Goal: Task Accomplishment & Management: Use online tool/utility

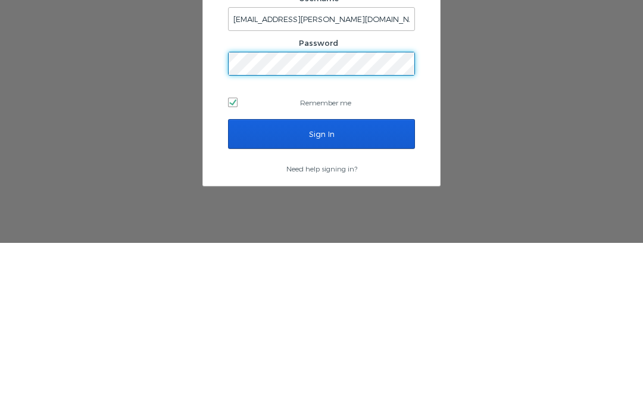
scroll to position [50, 0]
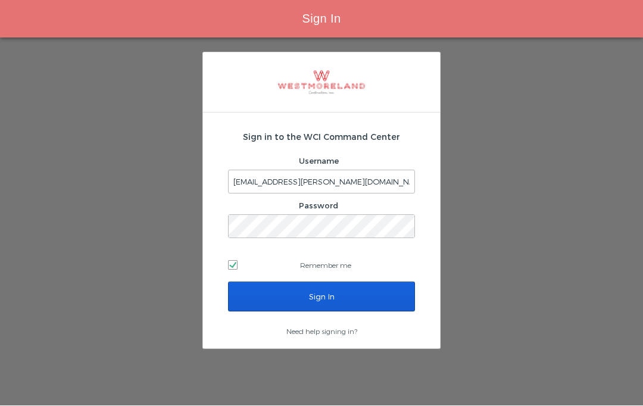
click at [370, 282] on input "Sign In" at bounding box center [321, 297] width 187 height 30
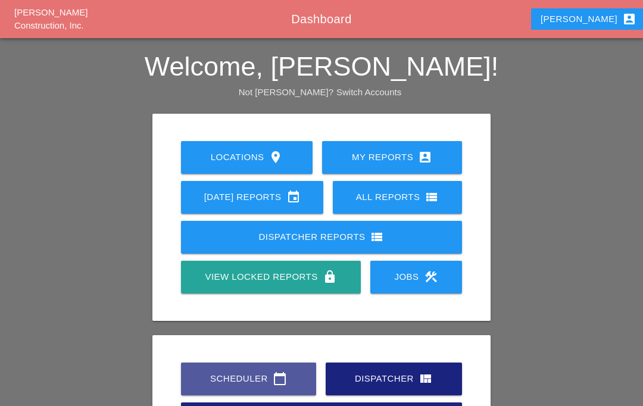
click at [273, 380] on icon "calendar_today" at bounding box center [280, 379] width 14 height 14
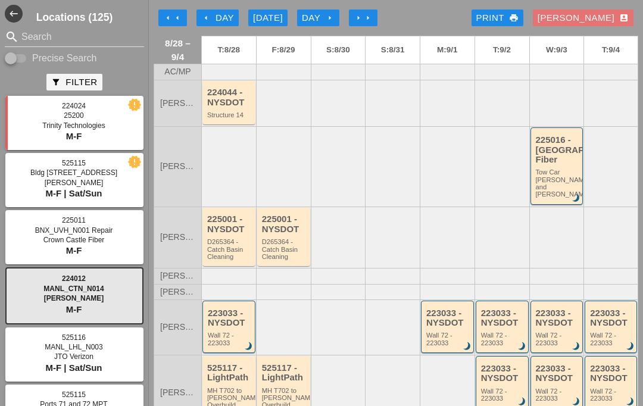
click at [220, 7] on div "arrow_left arrow_left arrow_left Day [DATE] Day arrow_right arrow_right arrow_r…" at bounding box center [396, 18] width 485 height 24
click at [217, 18] on div "arrow_left Day" at bounding box center [217, 18] width 33 height 14
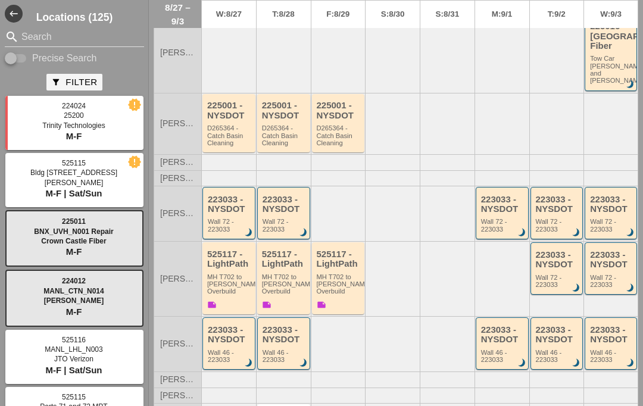
scroll to position [116, 0]
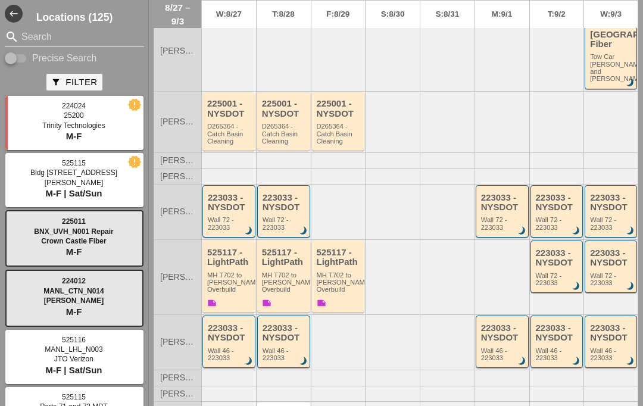
click at [233, 204] on div "223033 - NYSDOT" at bounding box center [230, 203] width 44 height 20
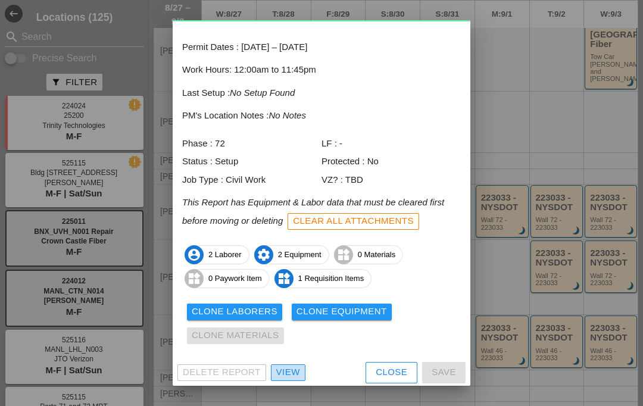
scroll to position [48, 0]
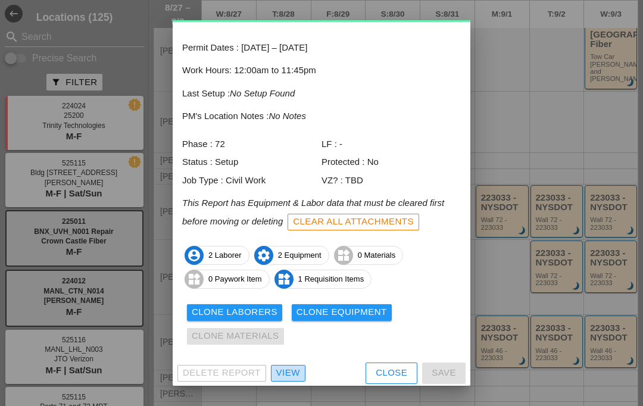
click at [292, 370] on div "View" at bounding box center [288, 373] width 24 height 14
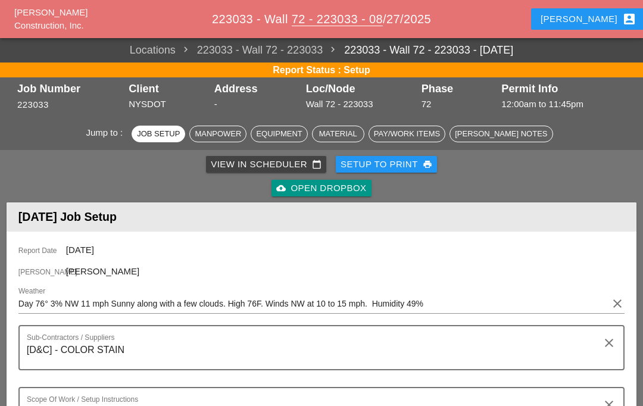
click at [400, 166] on div "Setup to Print print" at bounding box center [387, 165] width 92 height 14
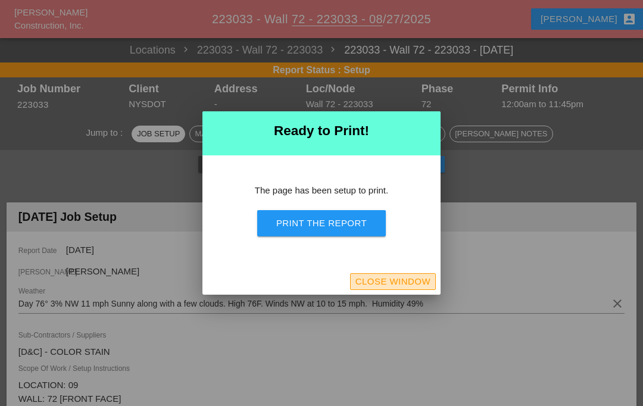
click at [397, 280] on div "Close Window" at bounding box center [393, 282] width 75 height 14
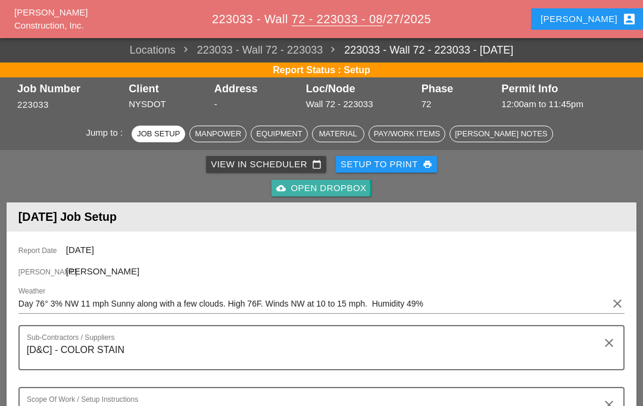
click at [355, 194] on div "cloud_upload Open Dropbox" at bounding box center [321, 189] width 90 height 14
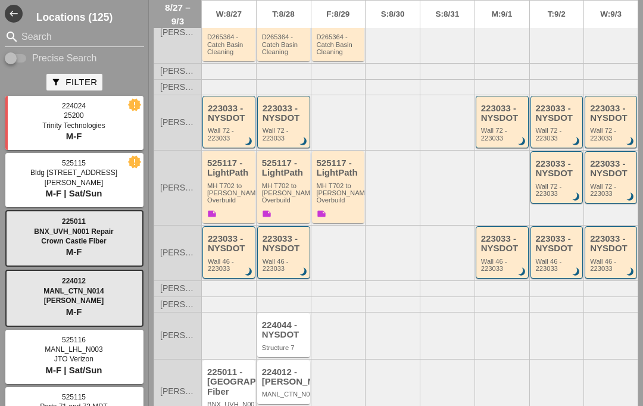
scroll to position [204, 0]
click at [219, 258] on div "Wall 46 - 223033" at bounding box center [230, 265] width 44 height 15
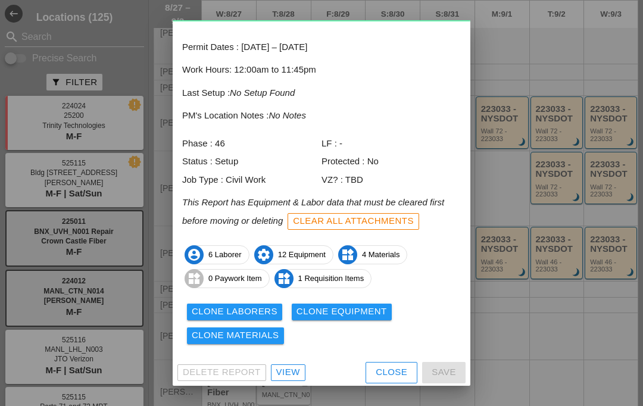
scroll to position [48, 0]
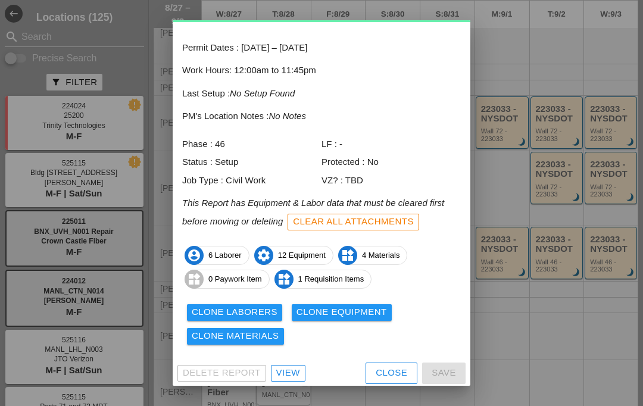
click at [284, 370] on div "View" at bounding box center [288, 373] width 24 height 14
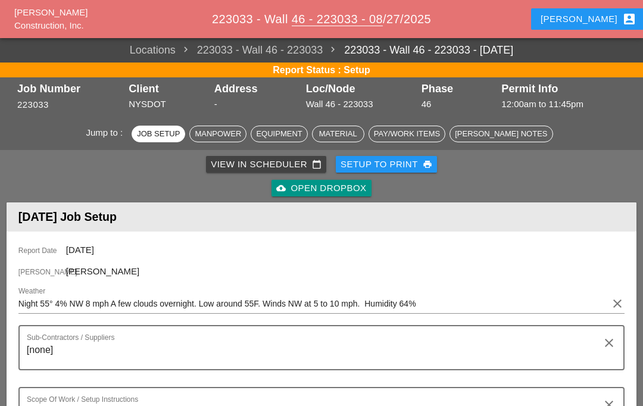
click at [338, 186] on div "cloud_upload Open Dropbox" at bounding box center [321, 189] width 90 height 14
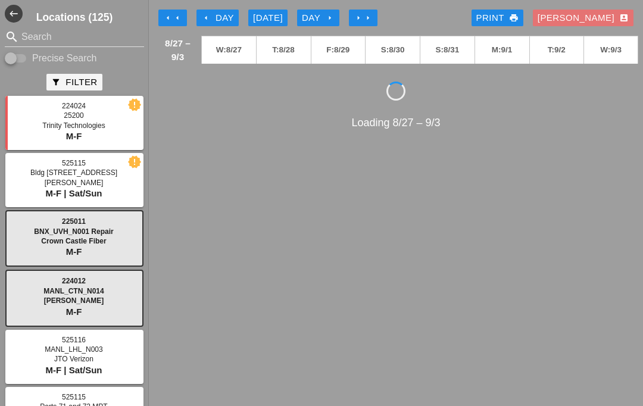
click at [213, 14] on div "arrow_left Day" at bounding box center [217, 18] width 33 height 14
click at [219, 17] on div "arrow_left Day" at bounding box center [217, 18] width 33 height 14
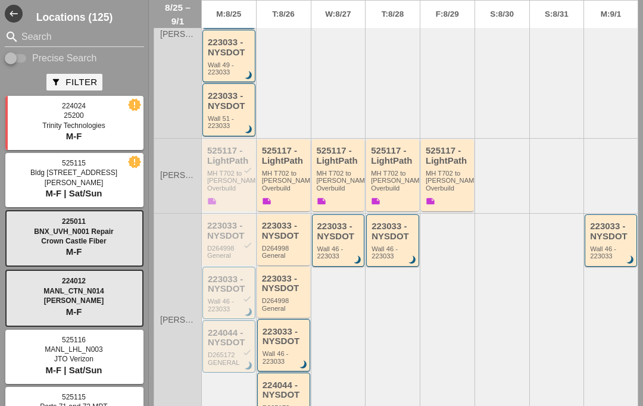
scroll to position [394, 0]
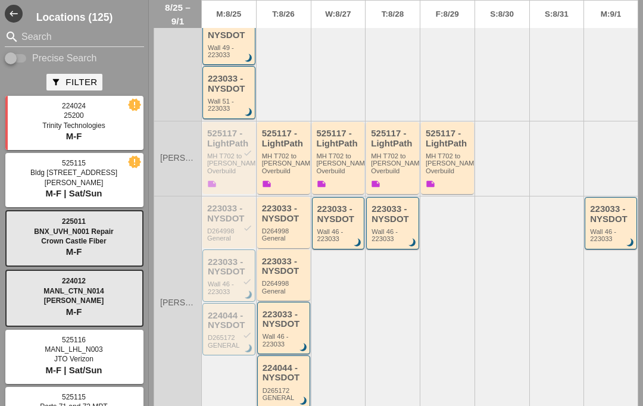
click at [229, 266] on div "223033 - NYSDOT check" at bounding box center [230, 267] width 44 height 20
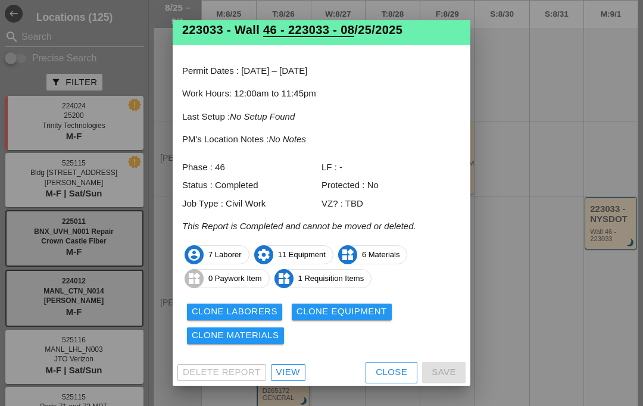
scroll to position [24, 0]
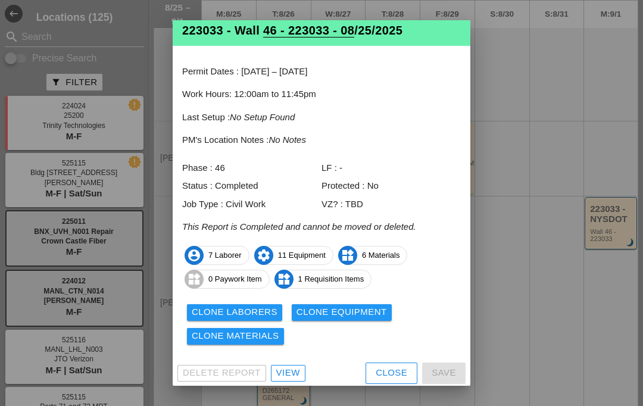
click at [288, 371] on div "View" at bounding box center [288, 373] width 24 height 14
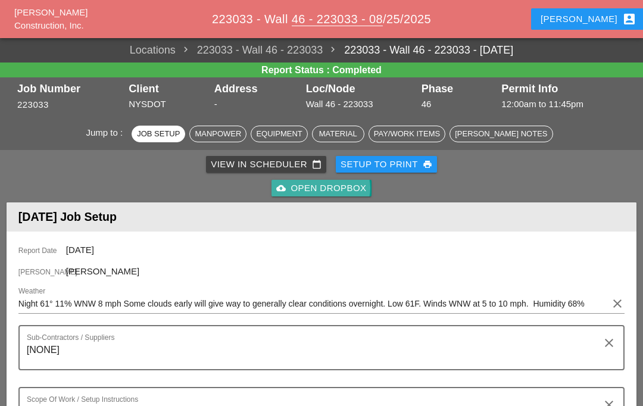
click at [339, 192] on div "cloud_upload Open Dropbox" at bounding box center [321, 189] width 90 height 14
